Goal: Transaction & Acquisition: Obtain resource

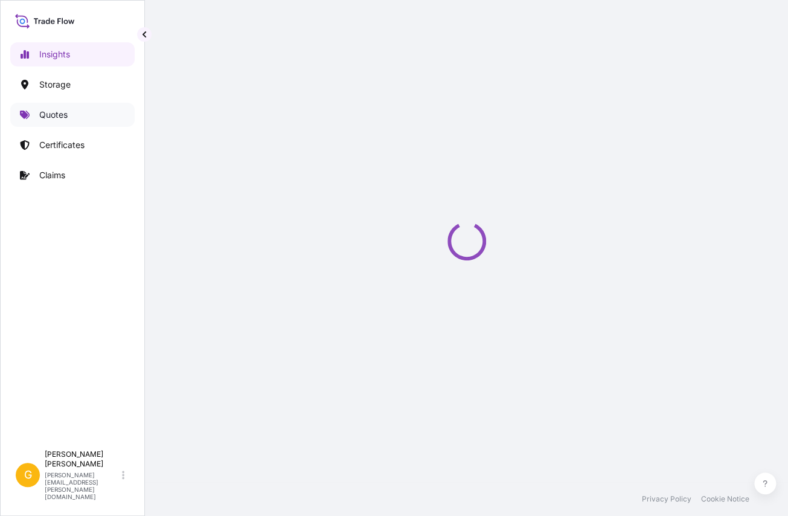
click at [75, 115] on link "Quotes" at bounding box center [72, 115] width 124 height 24
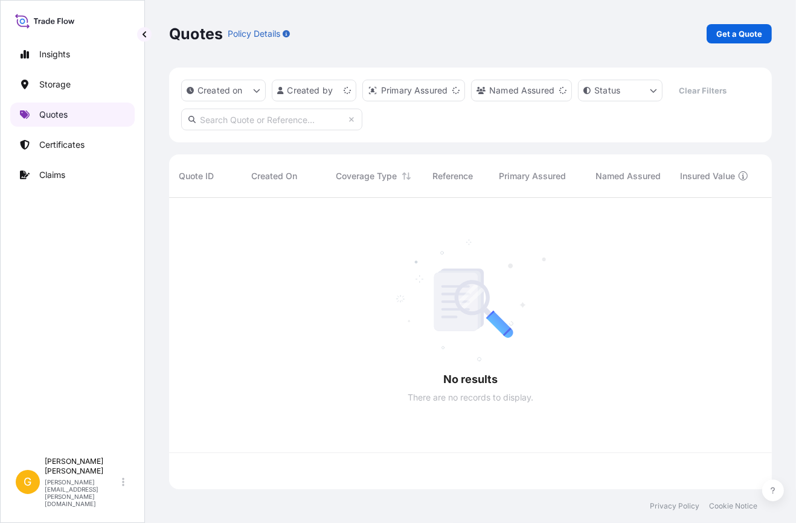
scroll to position [290, 594]
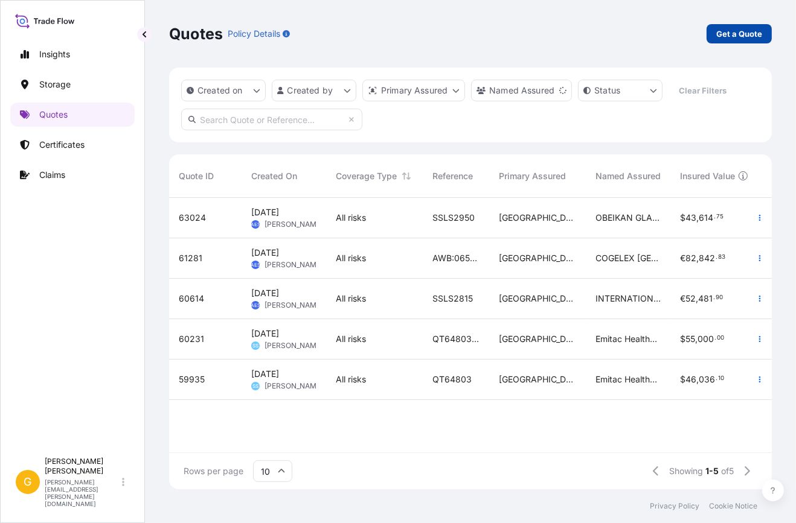
click at [752, 37] on p "Get a Quote" at bounding box center [739, 34] width 46 height 12
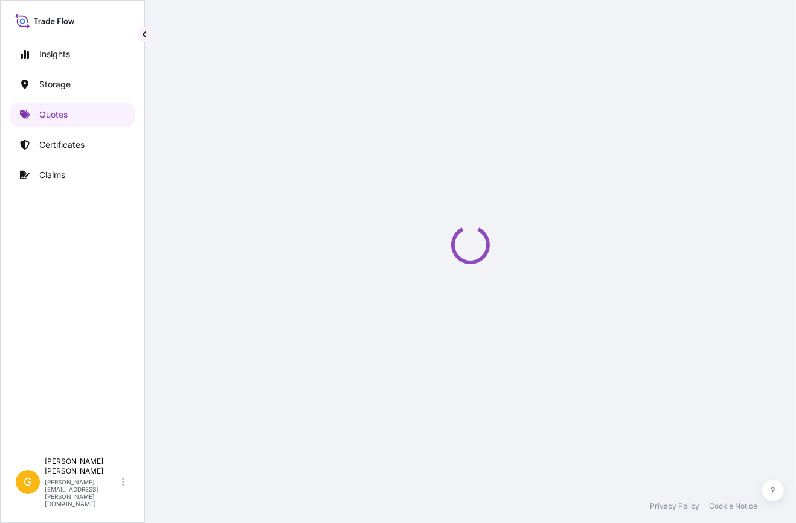
select select "Water"
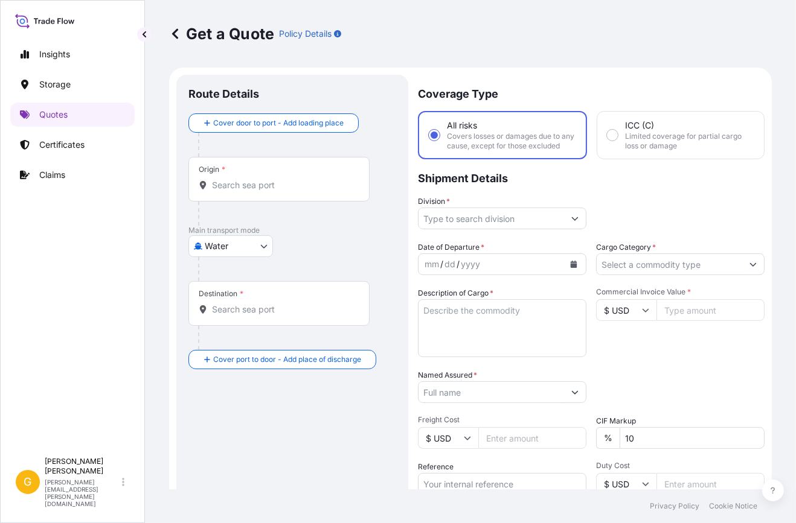
scroll to position [19, 0]
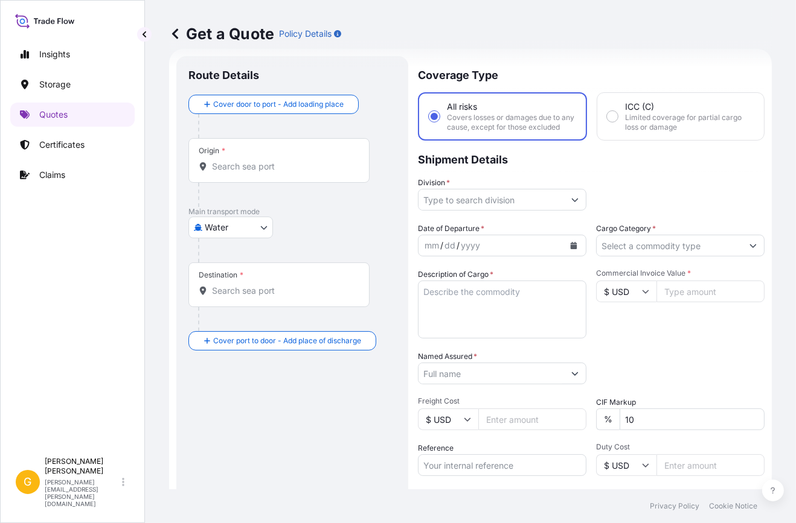
click at [729, 34] on div "Get a Quote Policy Details" at bounding box center [470, 33] width 602 height 19
click at [747, 38] on div "Get a Quote Policy Details" at bounding box center [470, 33] width 602 height 19
click at [757, 36] on div "Get a Quote Policy Details" at bounding box center [470, 33] width 602 height 19
click at [65, 92] on link "Storage" at bounding box center [72, 84] width 124 height 24
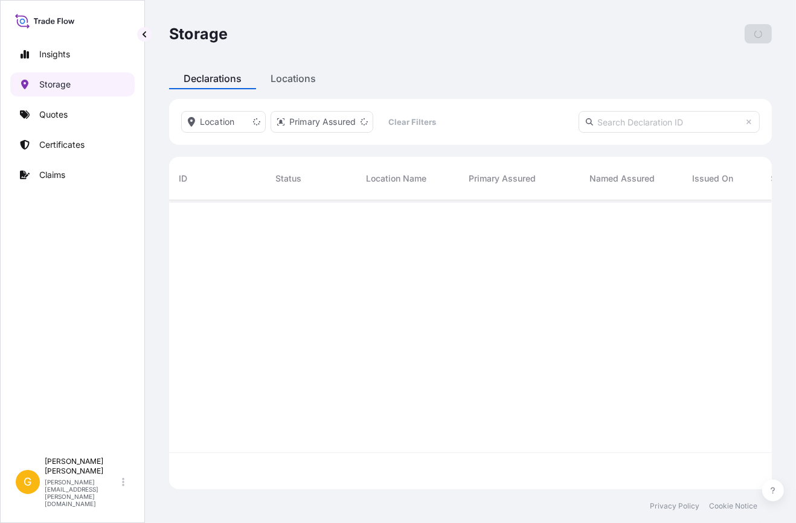
scroll to position [288, 594]
click at [57, 109] on p "Quotes" at bounding box center [53, 115] width 28 height 12
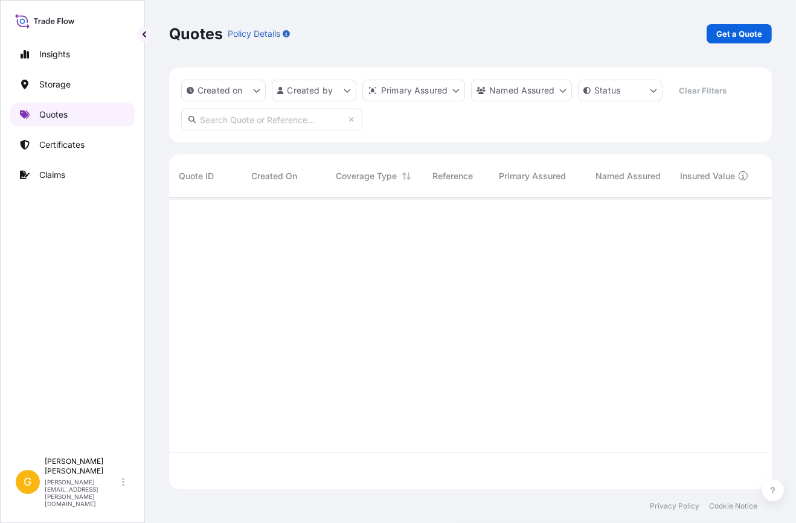
scroll to position [290, 594]
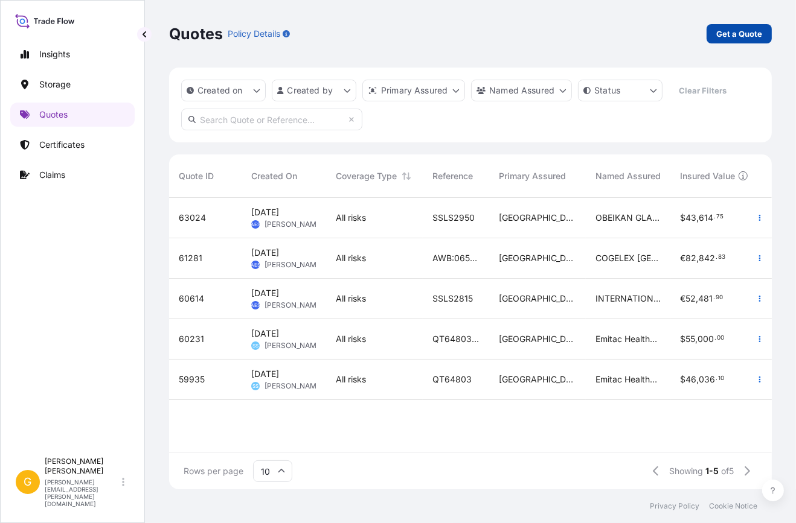
click at [727, 30] on p "Get a Quote" at bounding box center [739, 34] width 46 height 12
select select "Water"
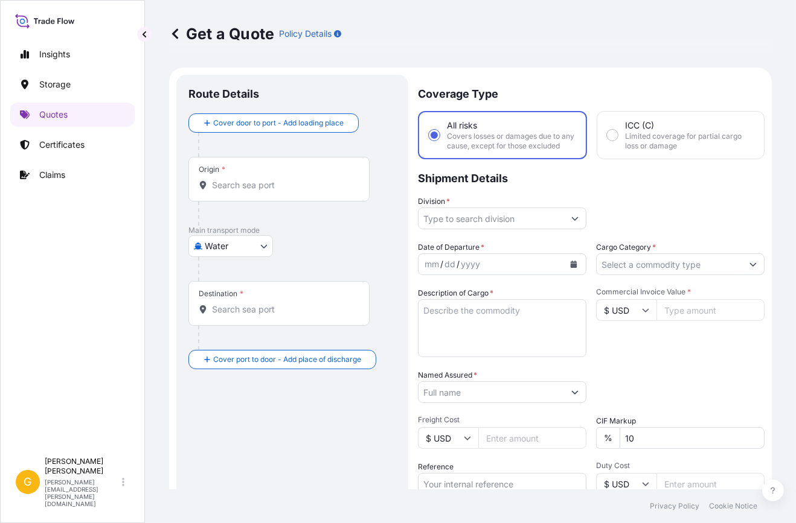
scroll to position [19, 0]
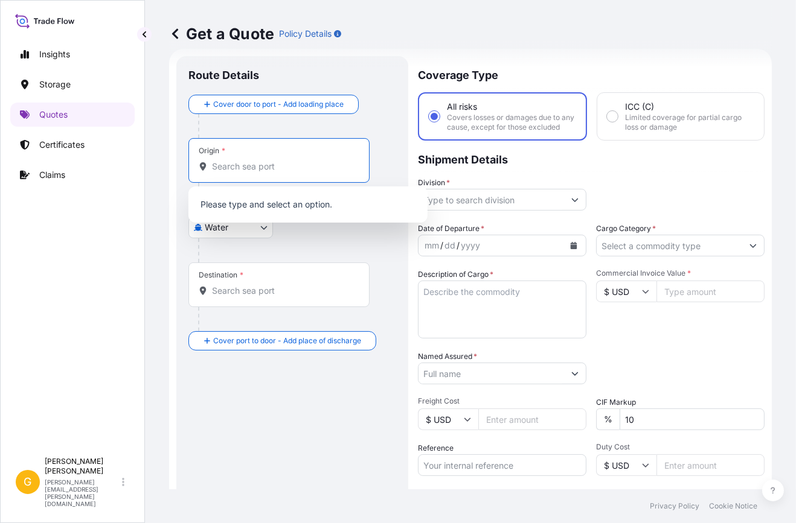
click at [238, 169] on input "Origin *" at bounding box center [283, 167] width 142 height 12
click at [688, 302] on input "Commercial Invoice Value *" at bounding box center [710, 292] width 108 height 22
paste input "1170212"
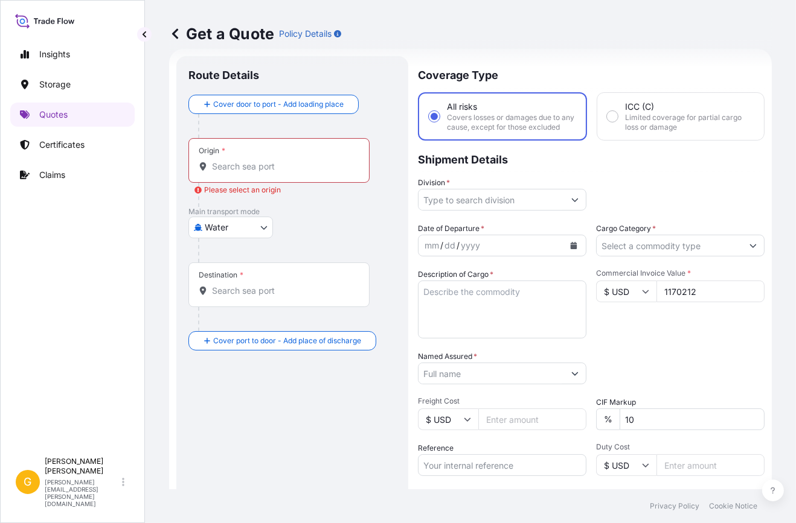
type input "1170212"
click at [624, 301] on input "$ USD" at bounding box center [626, 292] width 60 height 22
click at [636, 334] on div "€ EUR" at bounding box center [621, 333] width 51 height 23
type input "€ EUR"
click at [685, 297] on input "1170212" at bounding box center [710, 292] width 108 height 22
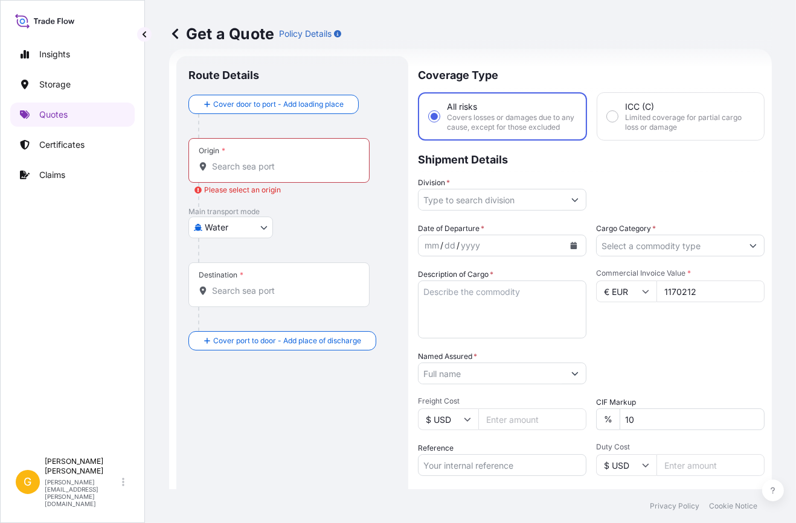
click at [685, 297] on input "1170212" at bounding box center [710, 292] width 108 height 22
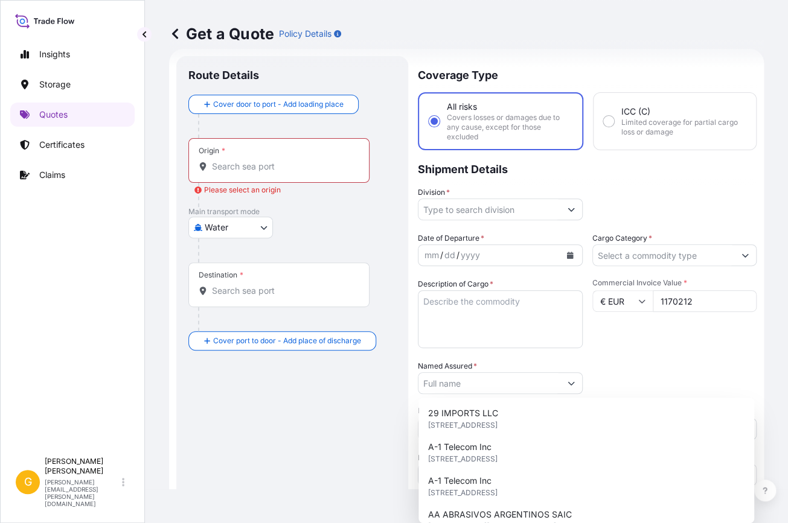
click at [662, 328] on div "Commercial Invoice Value * € EUR 1170212" at bounding box center [674, 313] width 165 height 70
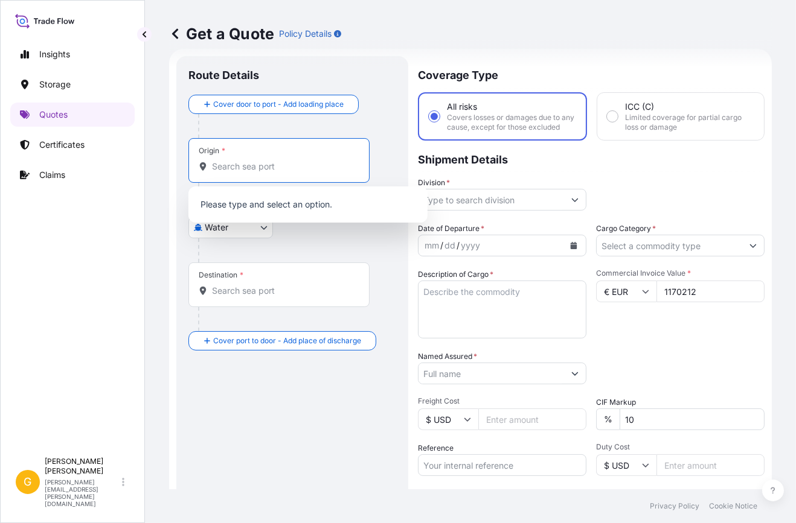
click at [226, 164] on input "Origin * Please select an origin" at bounding box center [283, 167] width 142 height 12
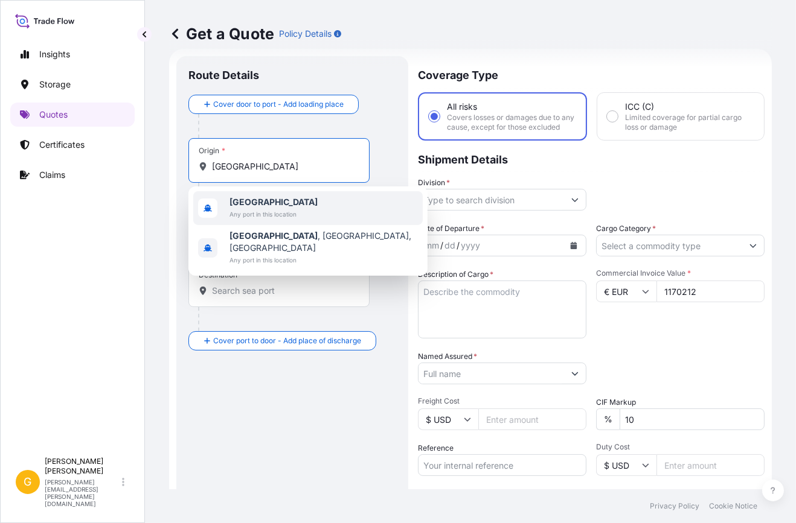
click at [254, 211] on span "Any port in this location" at bounding box center [273, 214] width 88 height 12
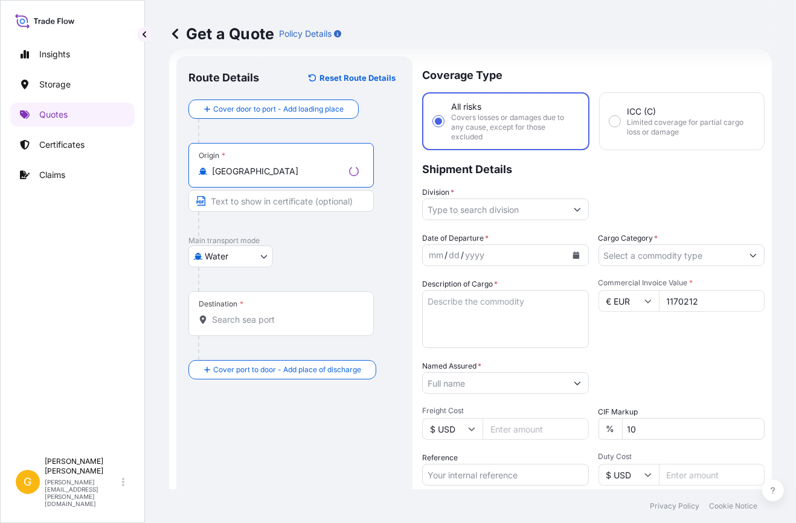
type input "[GEOGRAPHIC_DATA]"
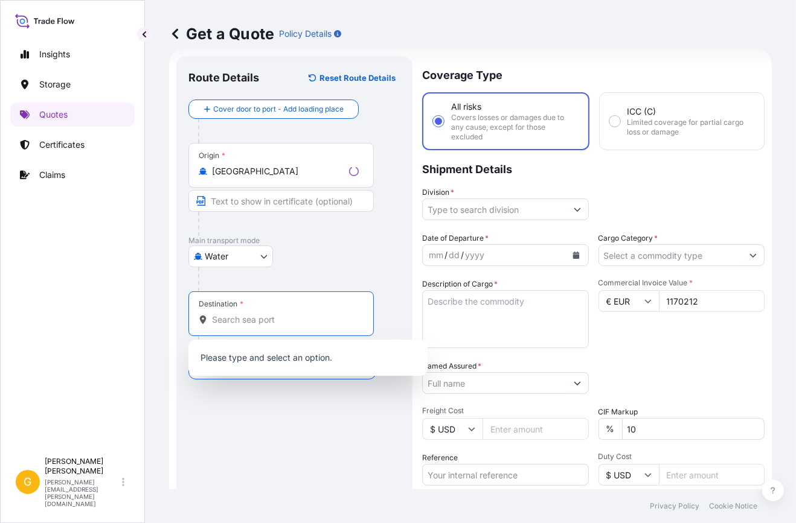
click at [241, 322] on input "Destination *" at bounding box center [285, 320] width 147 height 12
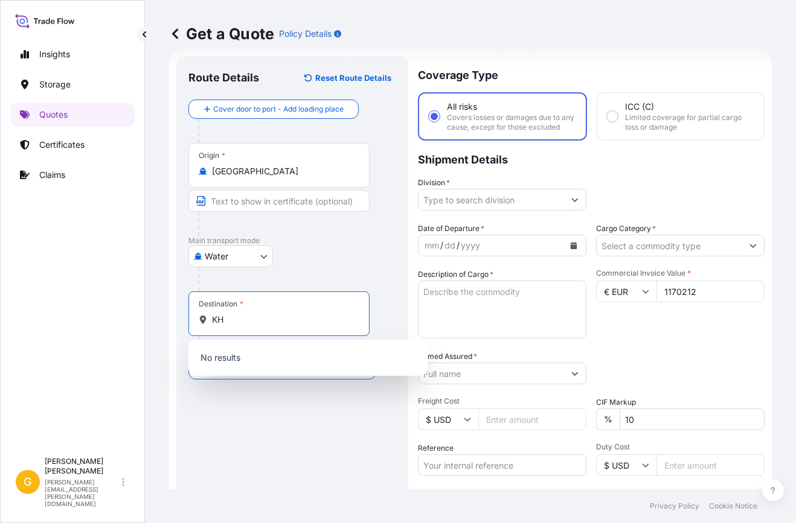
type input "K"
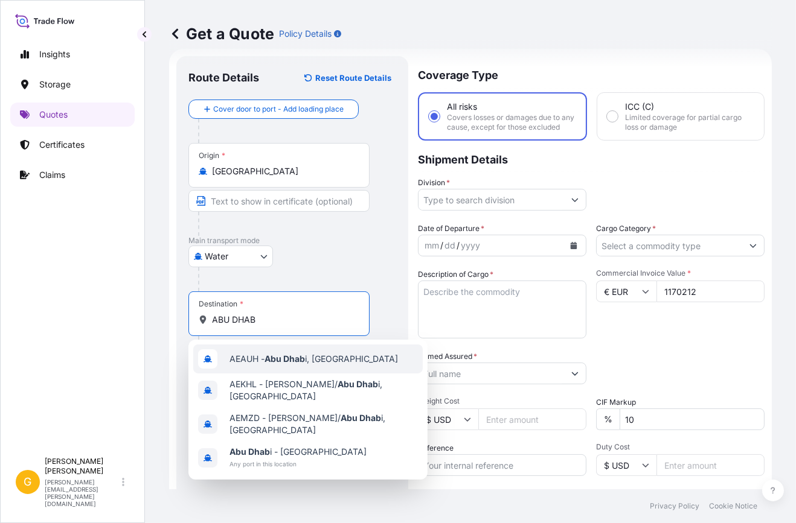
click at [271, 365] on span "AEAUH - Abu Dhab i, [GEOGRAPHIC_DATA]" at bounding box center [313, 359] width 168 height 12
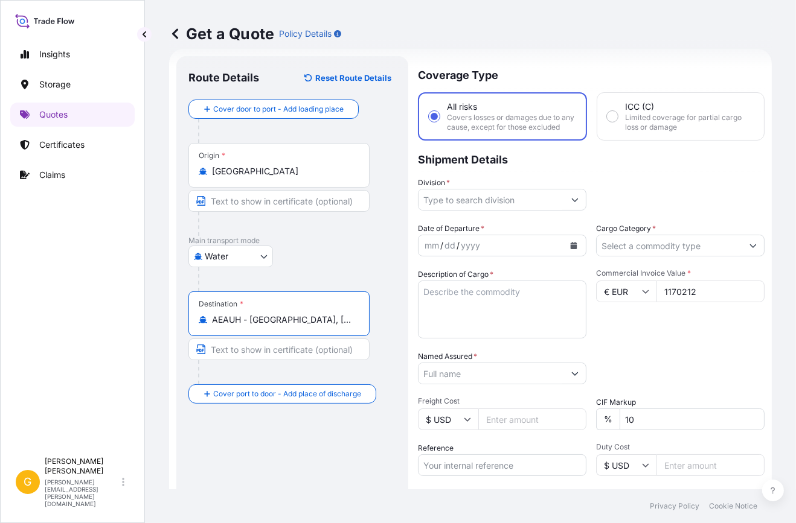
type input "AEAUH - [GEOGRAPHIC_DATA], [GEOGRAPHIC_DATA]"
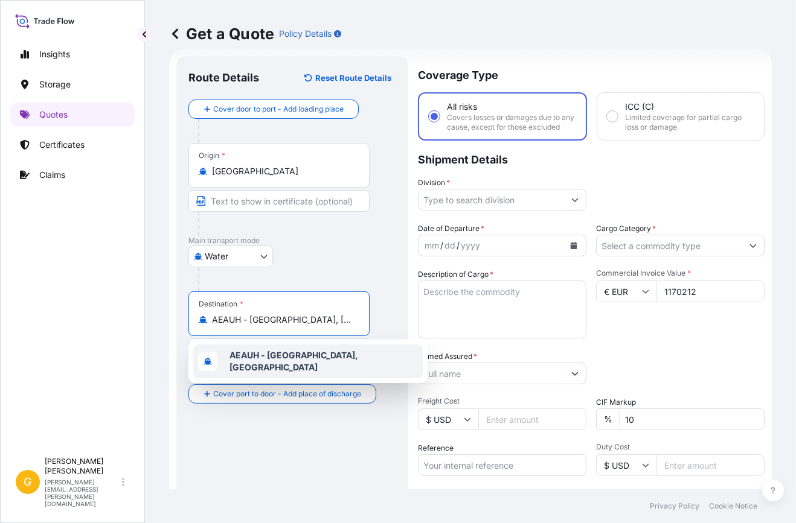
click at [334, 275] on div at bounding box center [297, 279] width 198 height 24
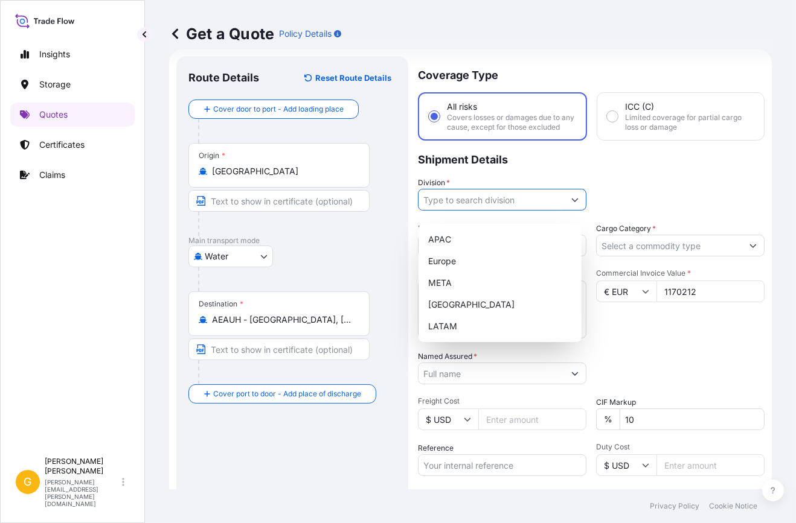
click at [571, 203] on icon "Show suggestions" at bounding box center [574, 199] width 7 height 7
click at [460, 283] on div "META" at bounding box center [499, 283] width 153 height 22
type input "META"
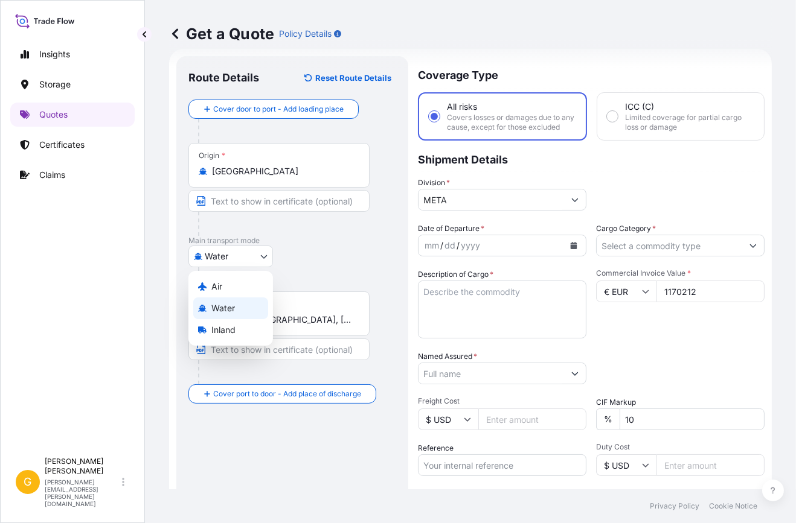
click at [260, 258] on body "5 options available. Insights Storage Quotes Certificates Claims G [PERSON_NAME…" at bounding box center [398, 261] width 796 height 523
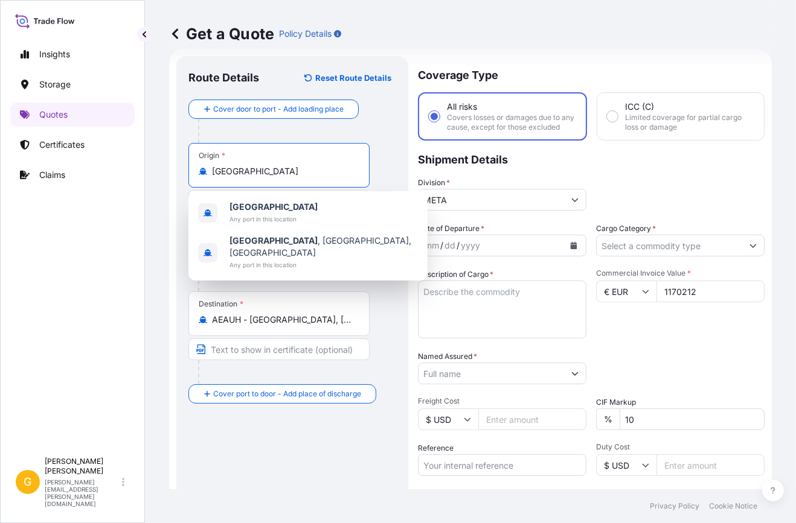
click at [257, 171] on input "[GEOGRAPHIC_DATA]" at bounding box center [283, 171] width 142 height 12
drag, startPoint x: 257, startPoint y: 171, endPoint x: 182, endPoint y: 168, distance: 74.9
click at [182, 168] on div "Route Details Reset Route Details Cover door to port - Add loading place Place …" at bounding box center [292, 334] width 232 height 556
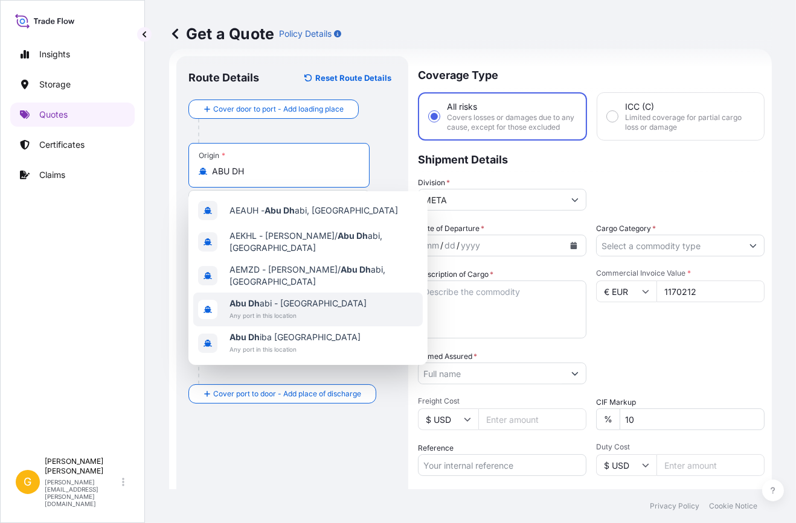
click at [284, 295] on div "[GEOGRAPHIC_DATA] - [GEOGRAPHIC_DATA] Any port in this location" at bounding box center [307, 310] width 229 height 34
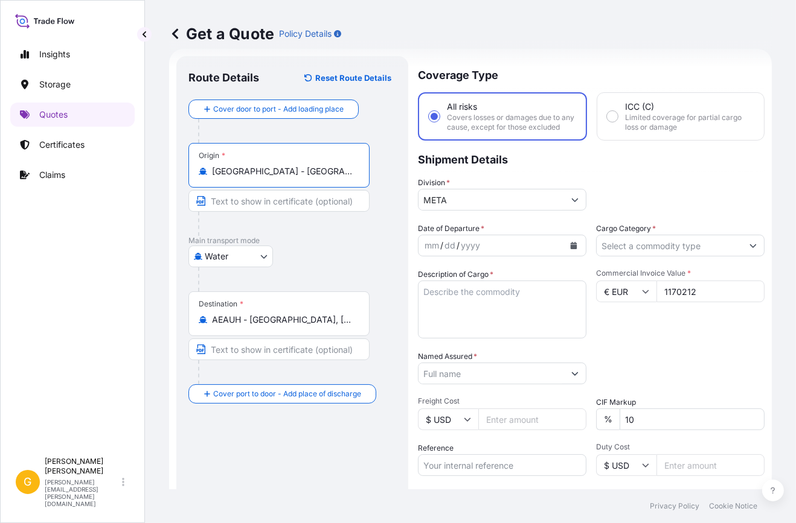
type input "[GEOGRAPHIC_DATA] - [GEOGRAPHIC_DATA]"
click at [674, 296] on input "1170212" at bounding box center [710, 292] width 108 height 22
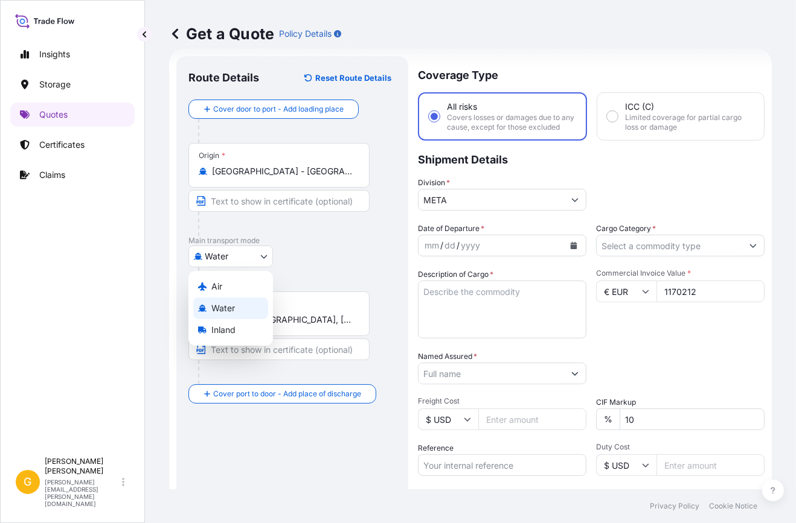
click at [211, 255] on body "5 options available. Insights Storage Quotes Certificates Claims G [PERSON_NAME…" at bounding box center [398, 261] width 796 height 523
click at [231, 326] on span "Inland" at bounding box center [223, 330] width 24 height 12
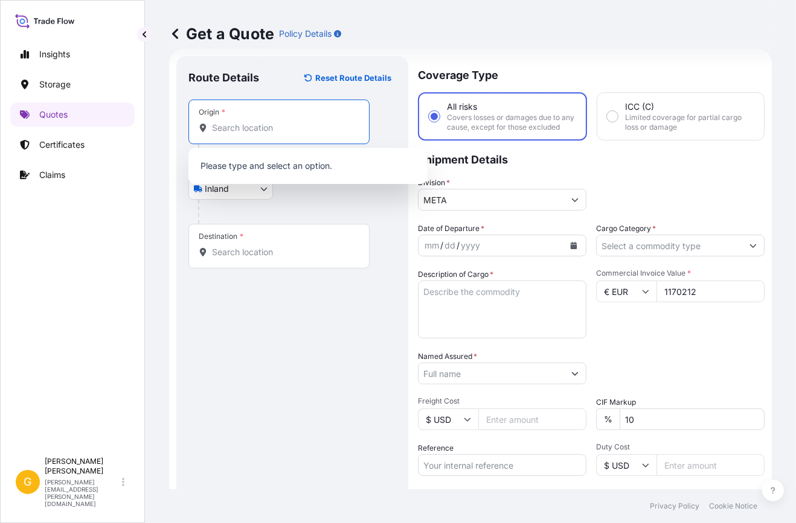
click at [252, 124] on input "Origin *" at bounding box center [283, 128] width 142 height 12
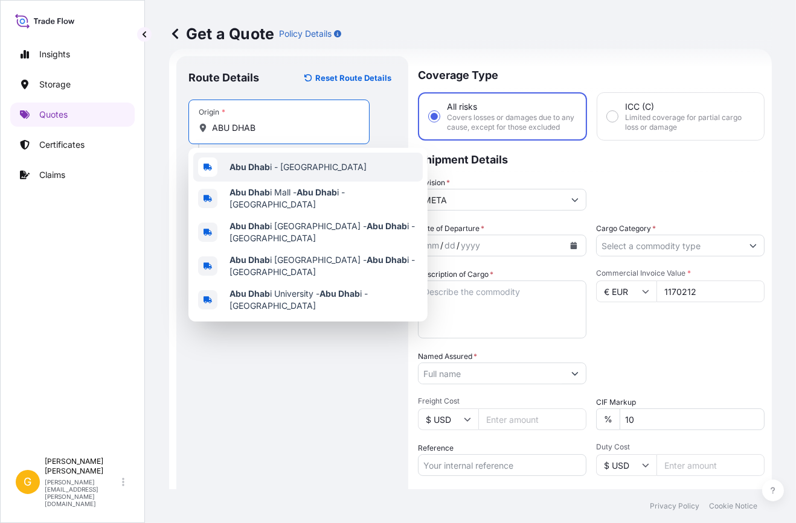
click at [258, 161] on span "Abu Dhab i - [GEOGRAPHIC_DATA]" at bounding box center [297, 167] width 137 height 12
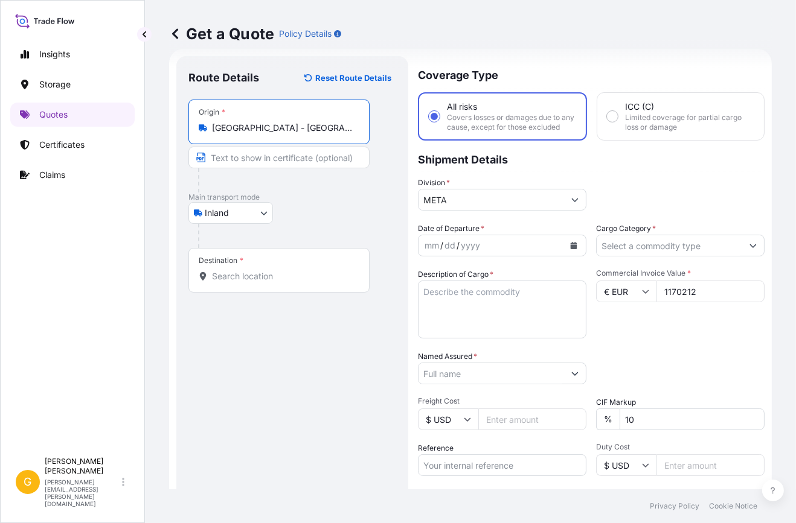
type input "[GEOGRAPHIC_DATA] - [GEOGRAPHIC_DATA]"
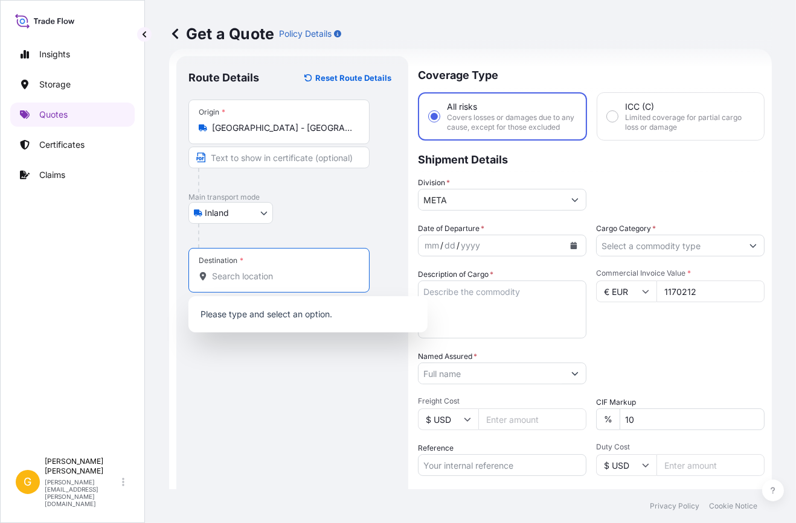
click at [244, 271] on input "Destination *" at bounding box center [283, 276] width 142 height 12
paste input "1170212"
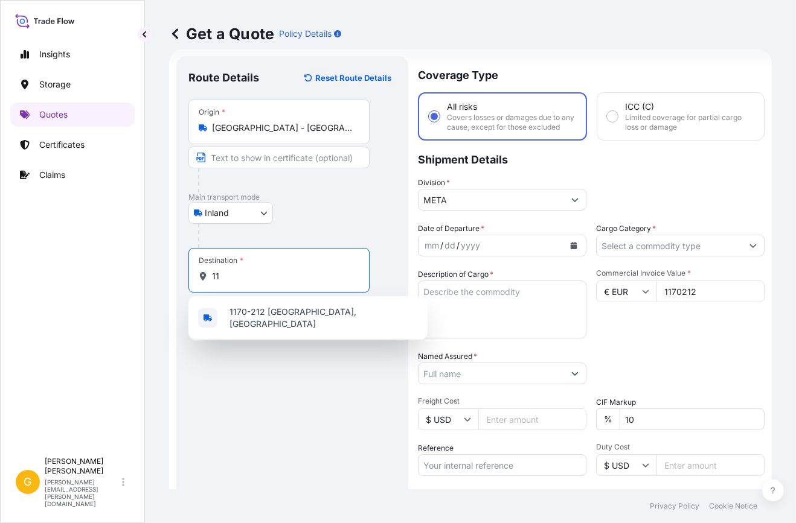
type input "1"
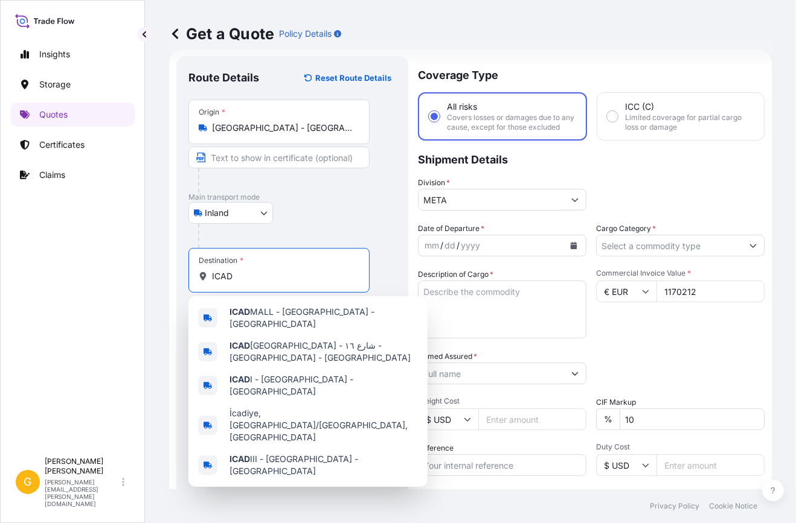
click at [276, 275] on input "ICAD" at bounding box center [283, 276] width 142 height 12
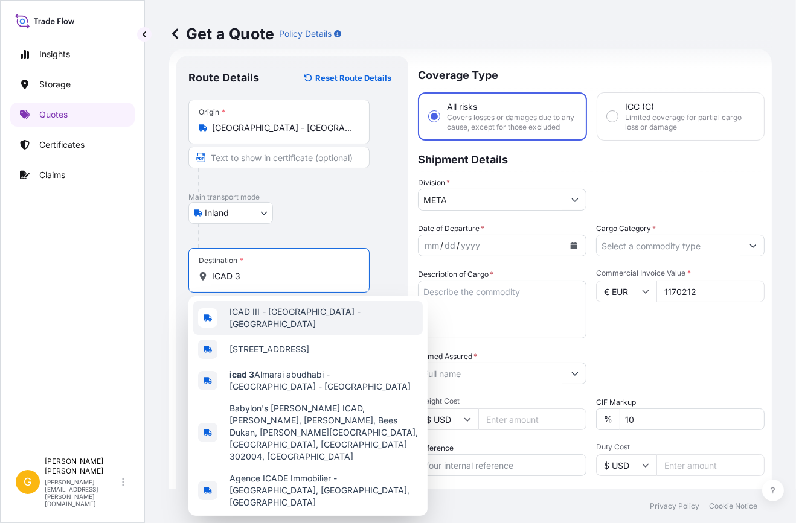
click at [278, 321] on span "ICAD III - [GEOGRAPHIC_DATA] - [GEOGRAPHIC_DATA]" at bounding box center [323, 318] width 188 height 24
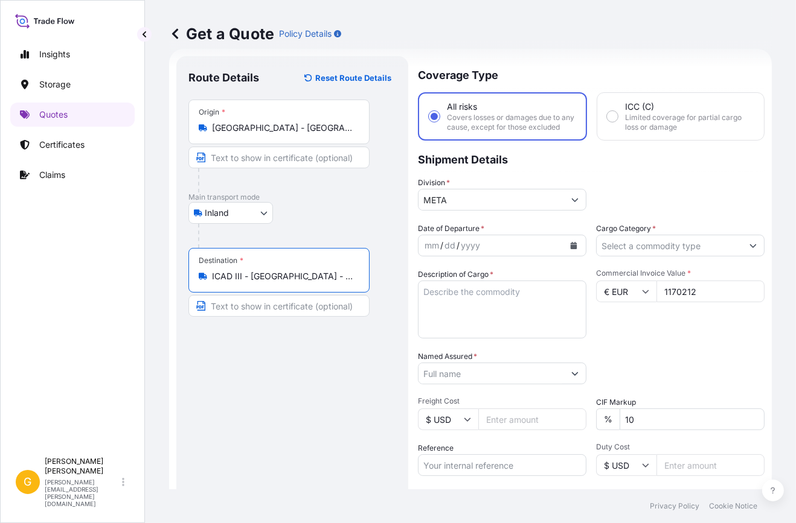
type input "ICAD III - [GEOGRAPHIC_DATA] - [GEOGRAPHIC_DATA]"
click at [572, 249] on icon "Calendar" at bounding box center [573, 245] width 7 height 7
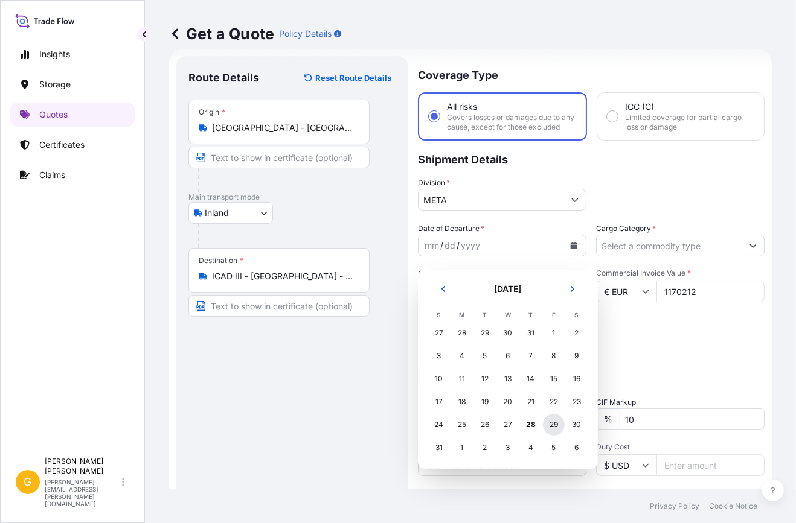
click at [560, 427] on div "29" at bounding box center [554, 425] width 22 height 22
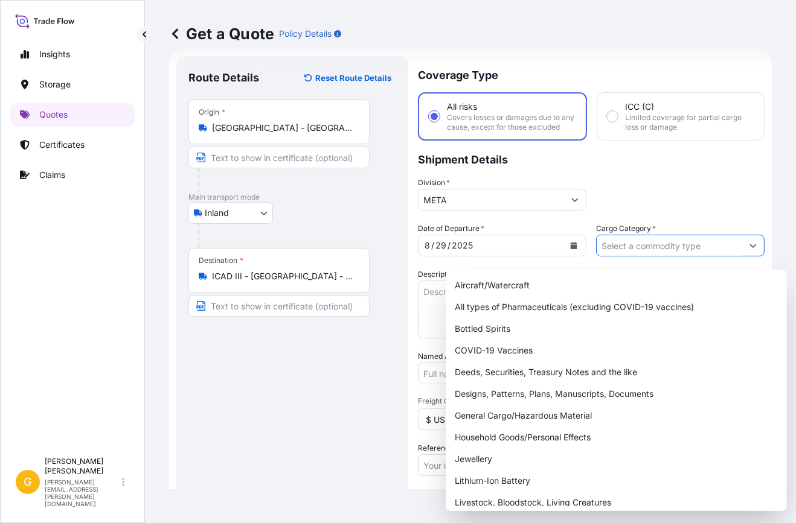
click at [669, 251] on input "Cargo Category *" at bounding box center [668, 246] width 145 height 22
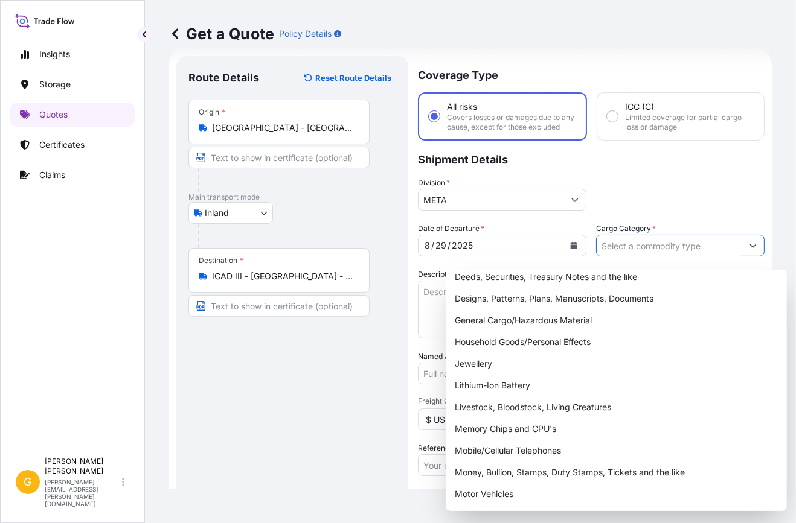
scroll to position [97, 0]
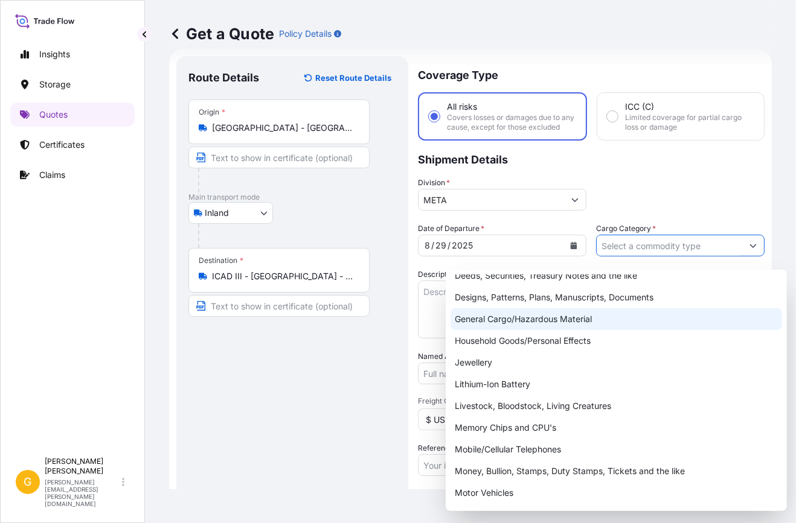
click at [563, 318] on div "General Cargo/Hazardous Material" at bounding box center [615, 319] width 331 height 22
type input "General Cargo/Hazardous Material"
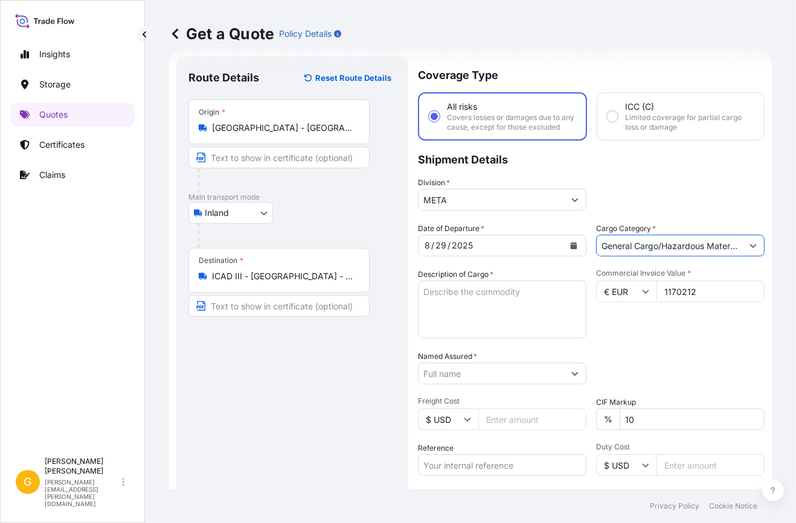
click at [491, 312] on textarea "Description of Cargo *" at bounding box center [502, 310] width 168 height 58
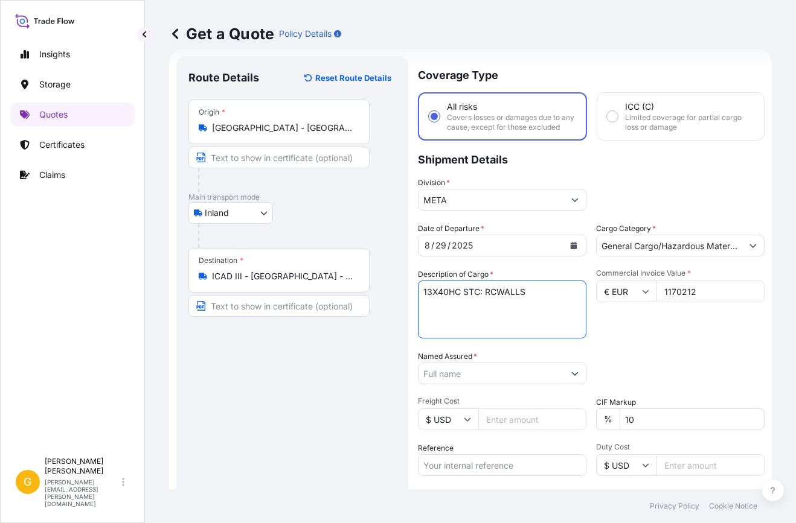
type textarea "13X40HC STC: RCWALLS"
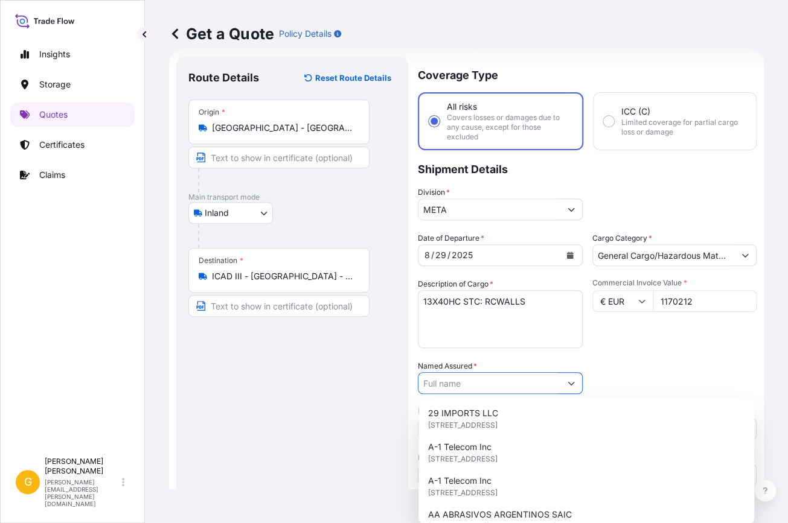
click at [534, 387] on input "Named Assured *" at bounding box center [489, 383] width 142 height 22
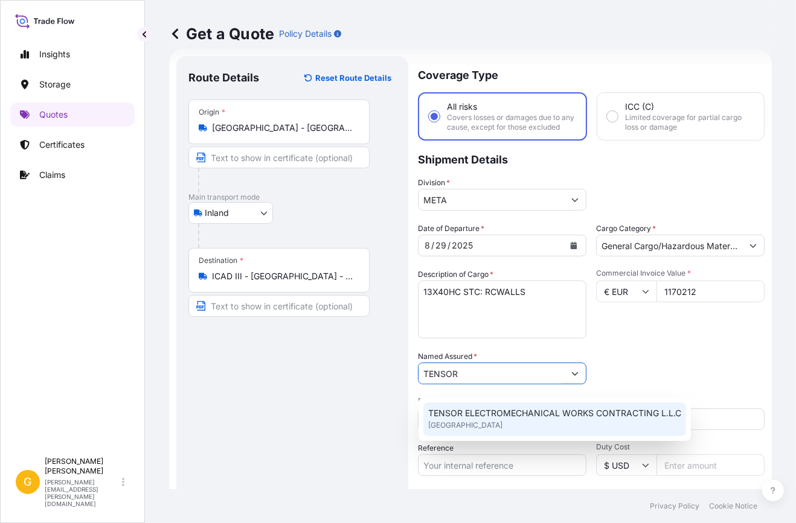
click at [518, 417] on span "TENSOR ELECTROMECHANICAL WORKS CONTRACTING L.L.C" at bounding box center [554, 413] width 253 height 12
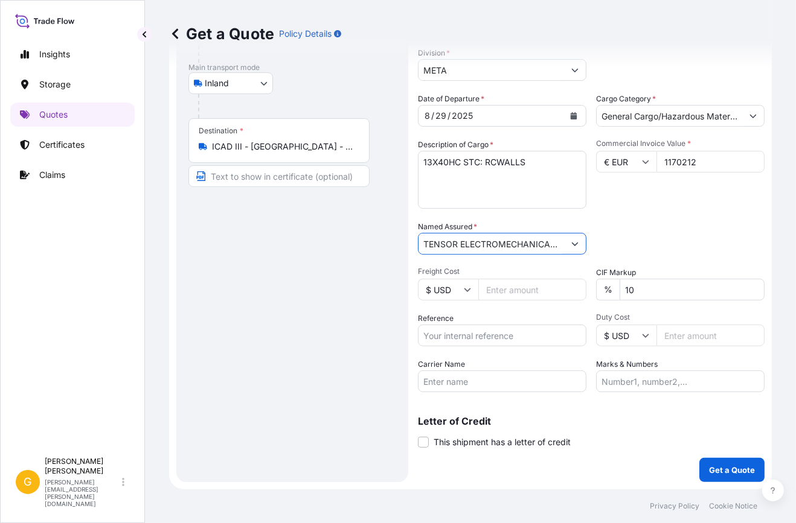
scroll to position [0, 120]
drag, startPoint x: 477, startPoint y: 238, endPoint x: 645, endPoint y: 251, distance: 168.9
click at [645, 251] on div "Date of Departure * [DATE] Cargo Category * General Cargo/Hazardous Material De…" at bounding box center [591, 242] width 346 height 299
type input "TENSOR ELECTROMECHANICAL WORKS CONTRACTING L.L.C"
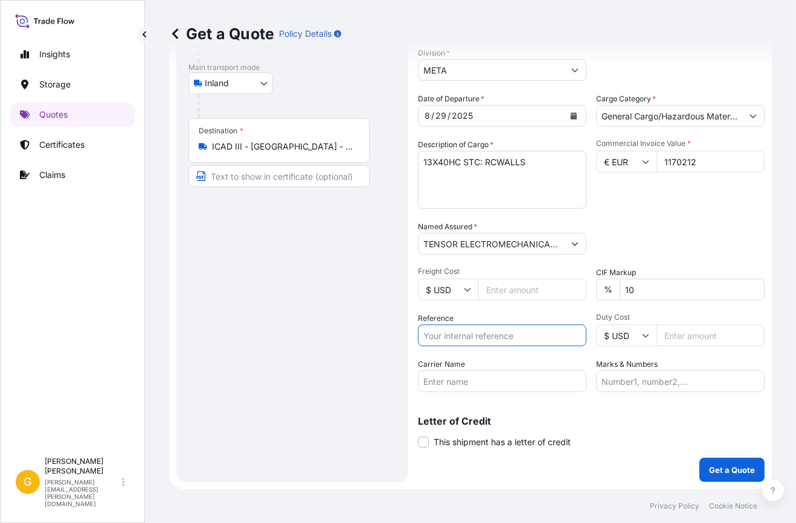
click at [479, 344] on input "Reference" at bounding box center [502, 336] width 168 height 22
paste input "MEDUGK351849"
type input "MEDUGK351849"
click at [713, 469] on p "Get a Quote" at bounding box center [732, 470] width 46 height 12
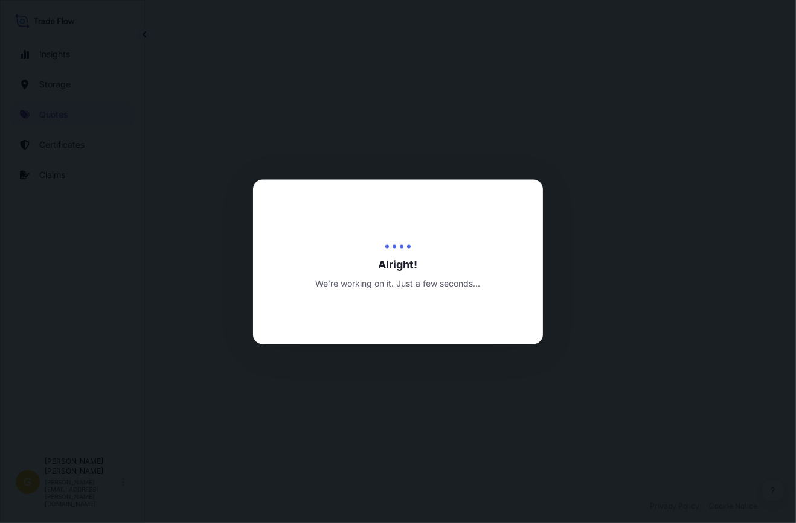
select select "Inland"
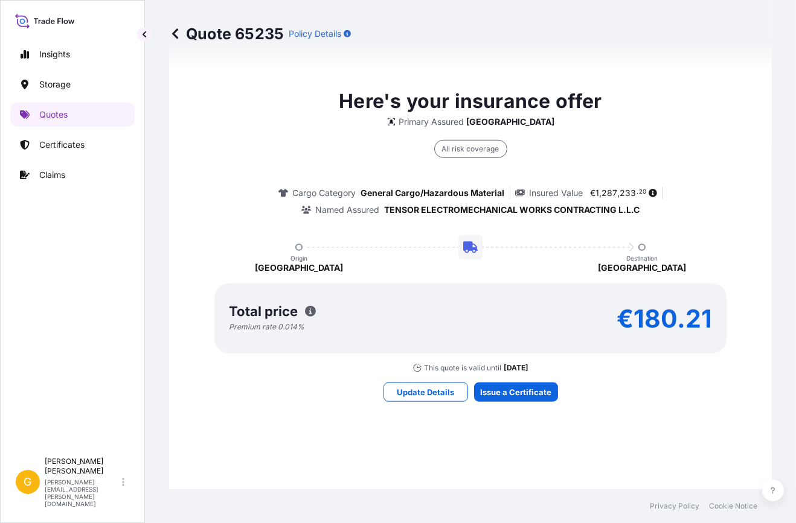
scroll to position [867, 0]
